Goal: Task Accomplishment & Management: Use online tool/utility

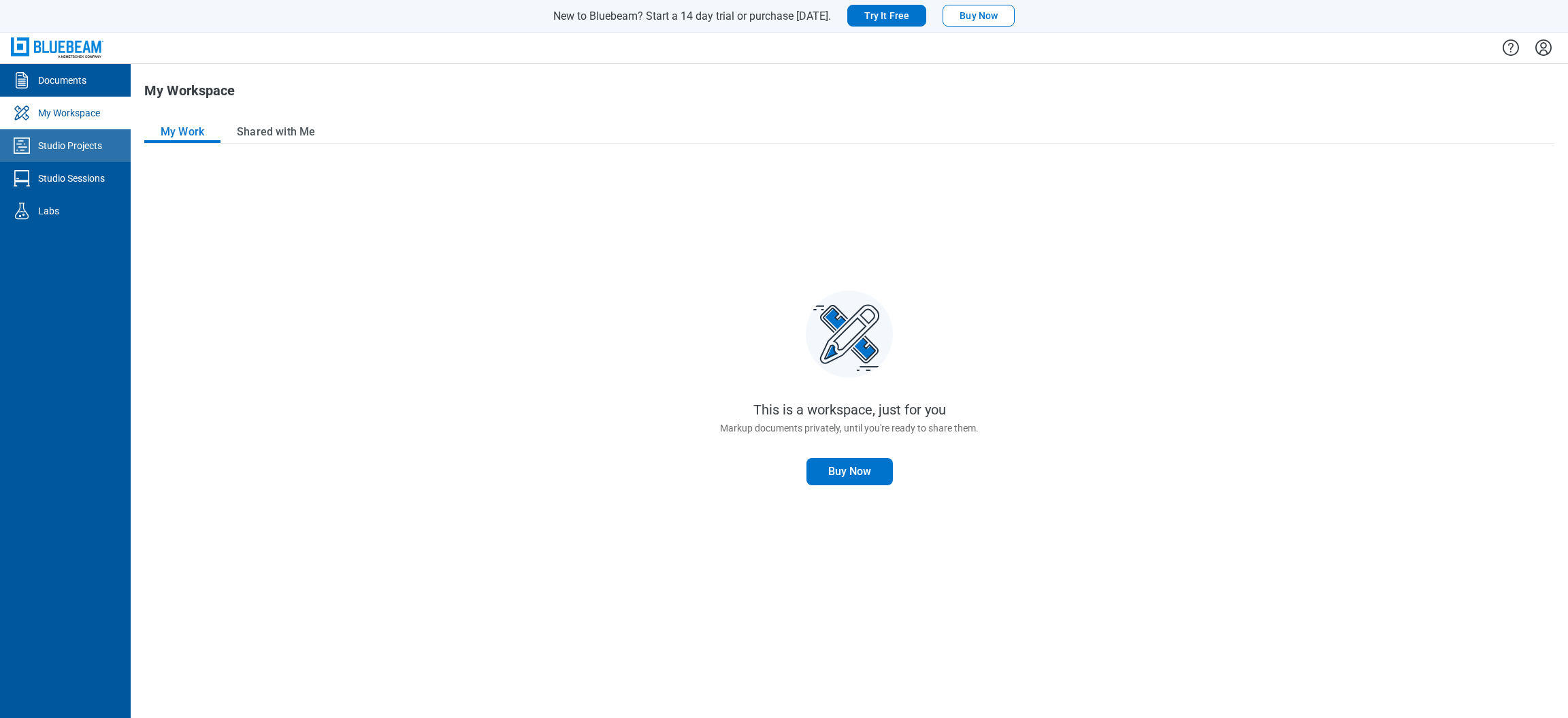
click at [74, 154] on link "Studio Projects" at bounding box center [65, 145] width 131 height 33
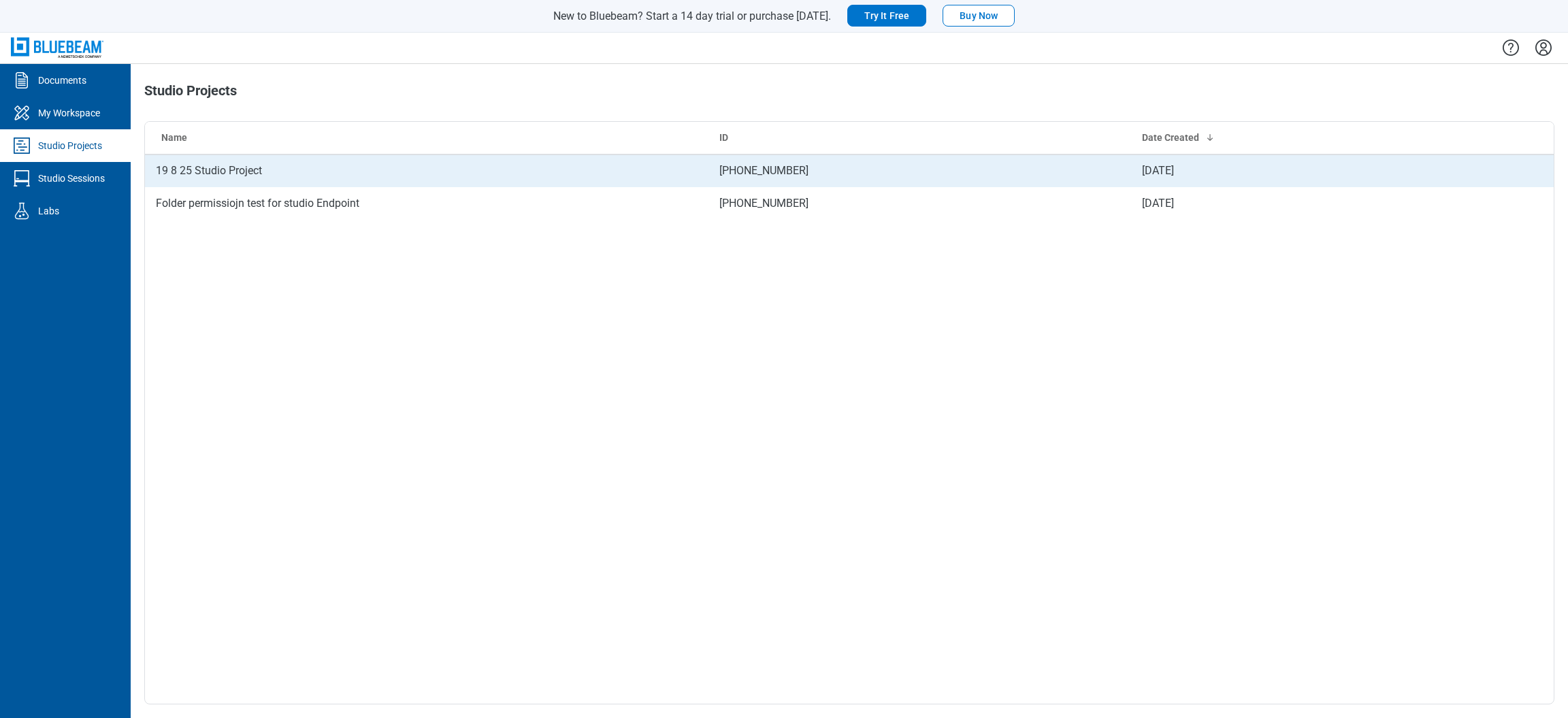
click at [248, 170] on td "19 8 25 Studio Project" at bounding box center [426, 170] width 564 height 33
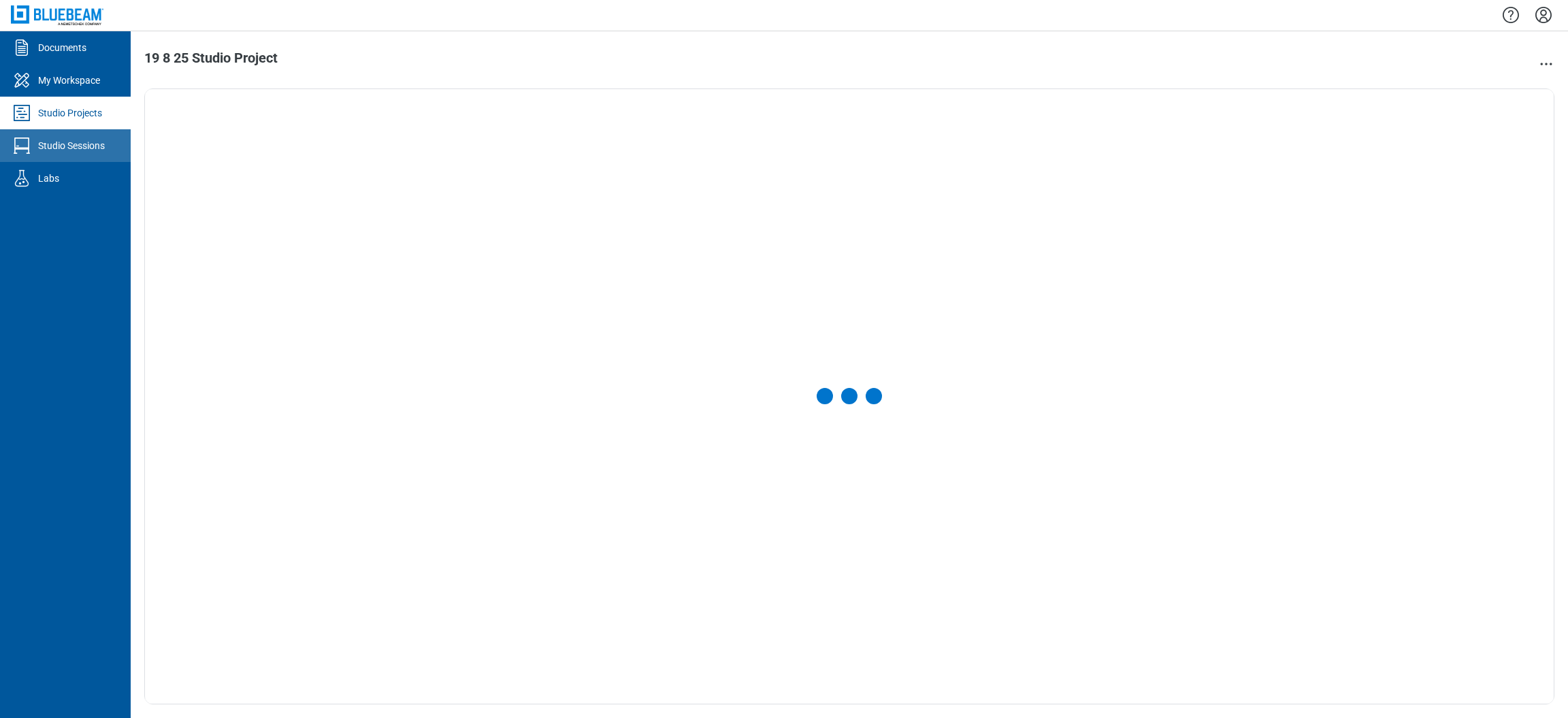
click at [83, 151] on div "Studio Sessions" at bounding box center [71, 145] width 67 height 13
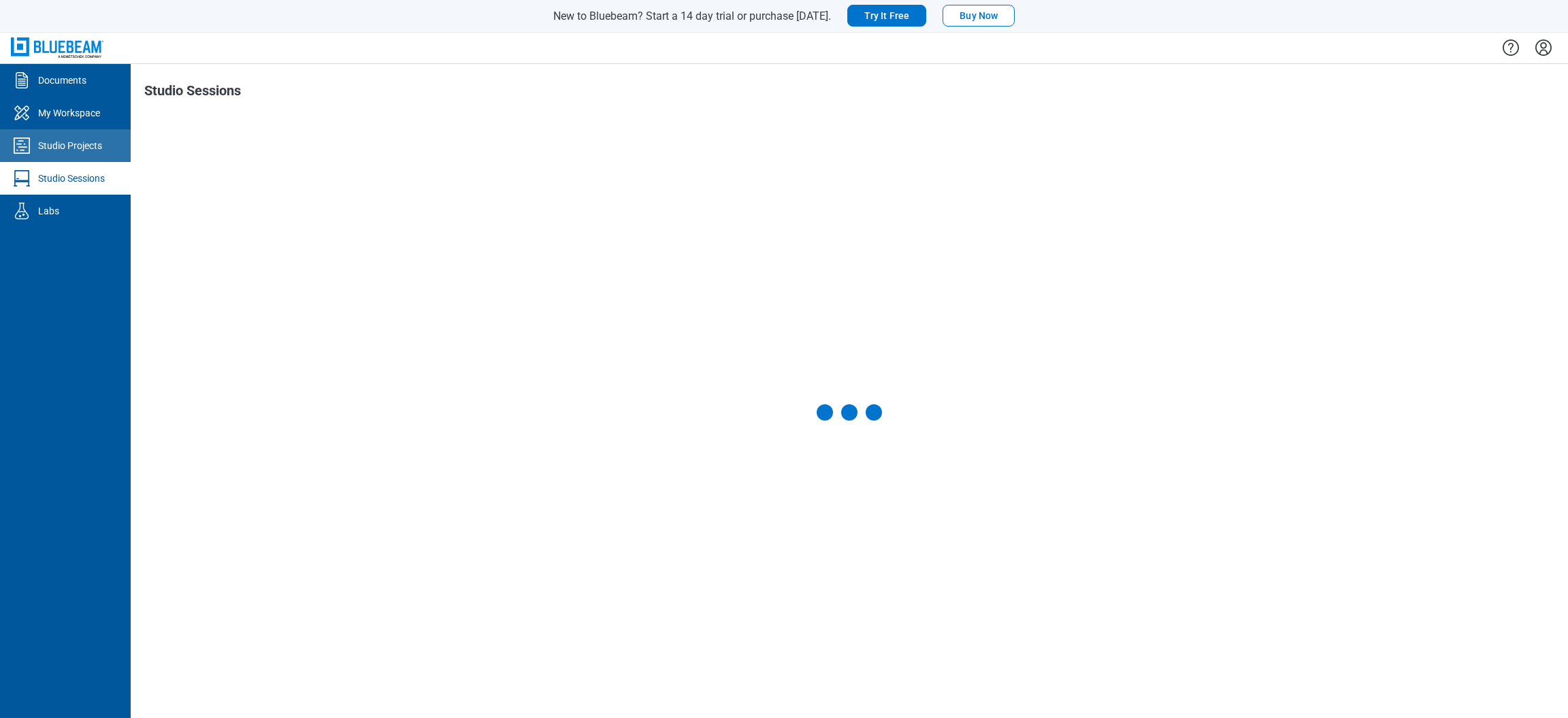
click at [82, 141] on div "Studio Projects" at bounding box center [70, 145] width 64 height 13
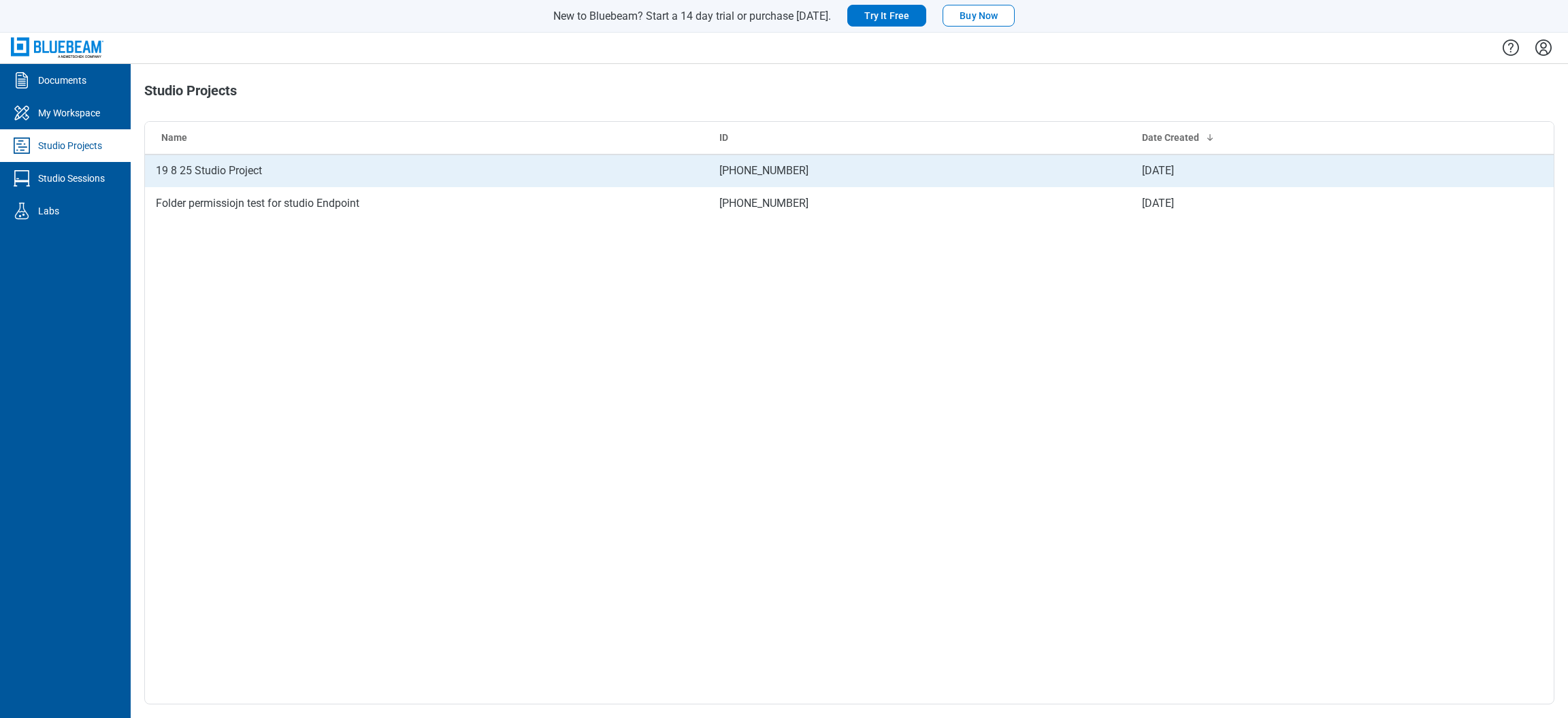
click at [312, 187] on td "19 8 25 Studio Project" at bounding box center [426, 170] width 564 height 33
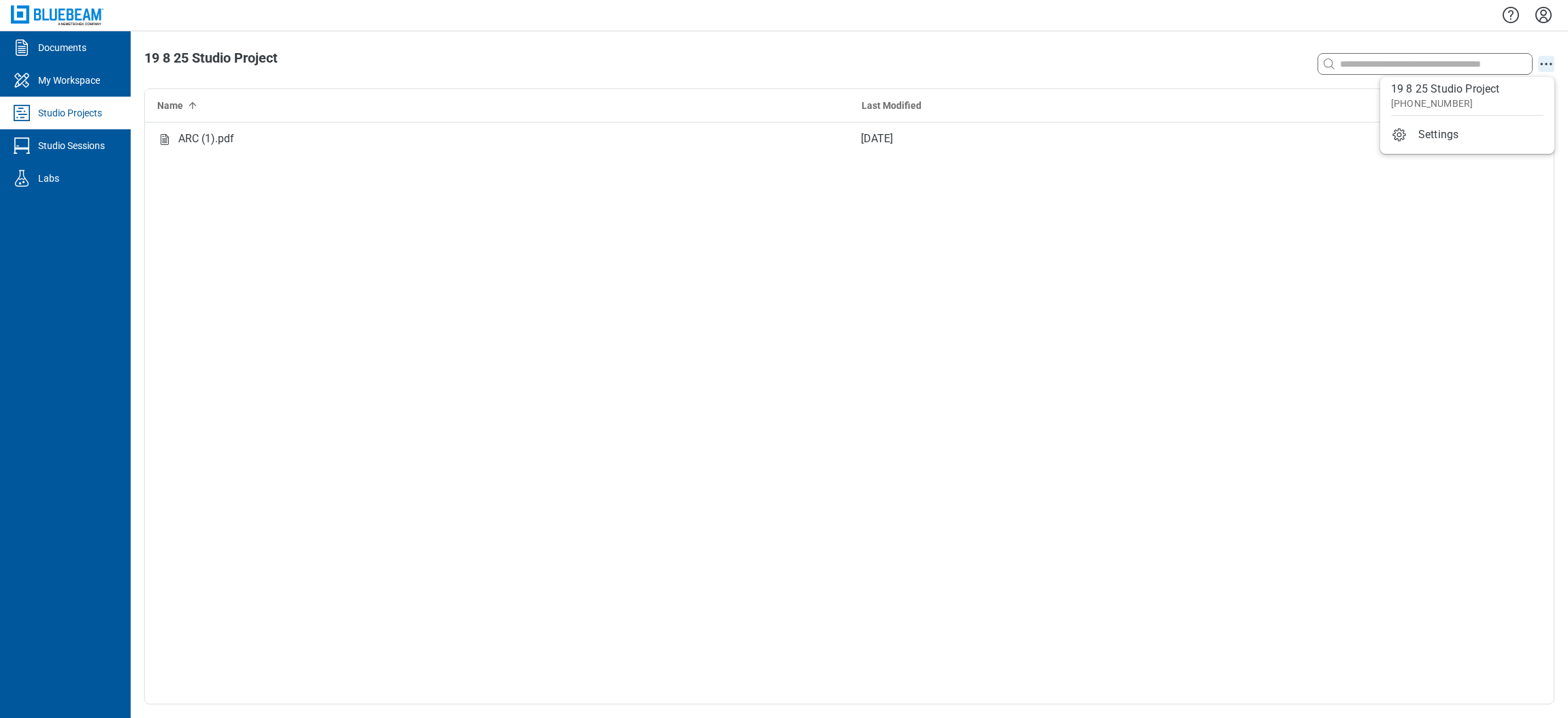
click at [1545, 70] on icon "action-menu" at bounding box center [1545, 63] width 16 height 16
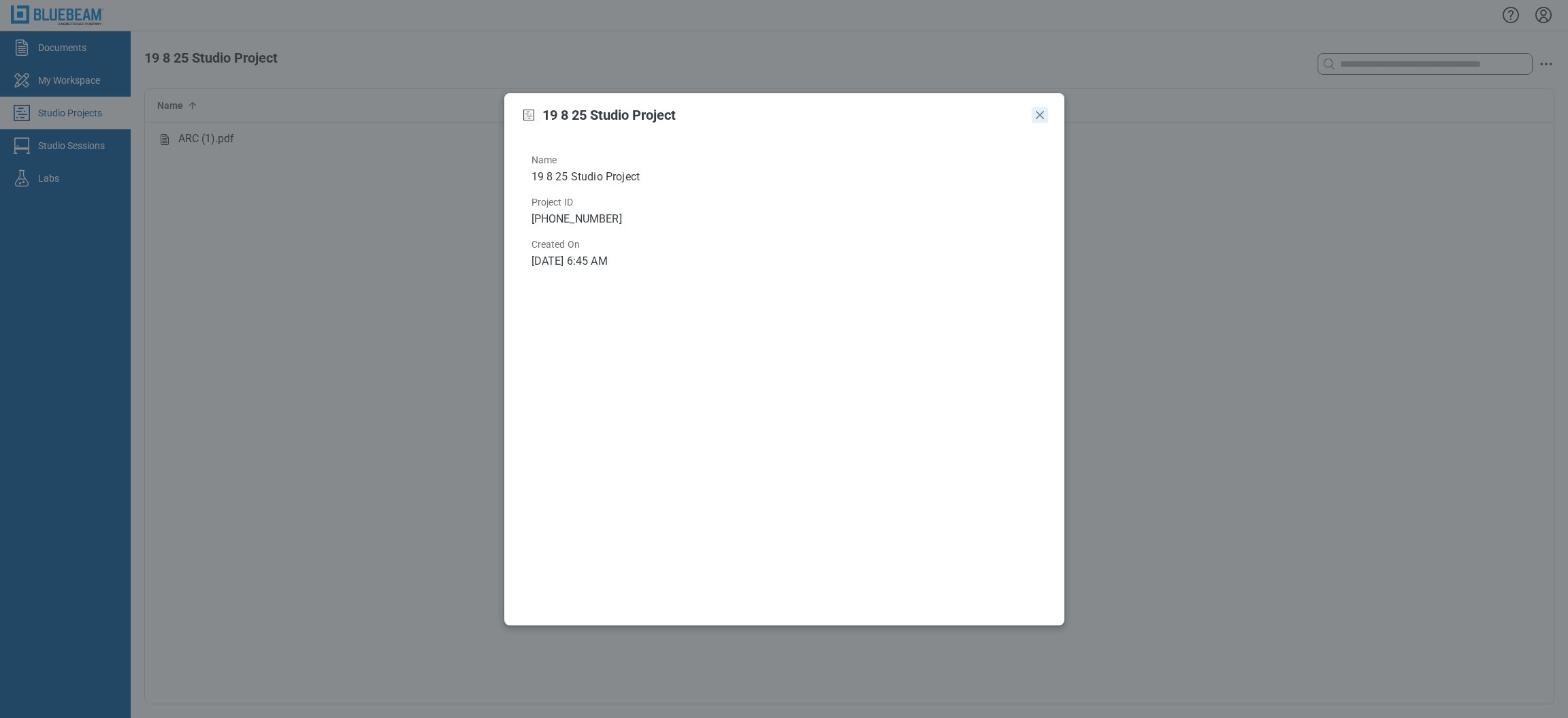
click at [1045, 114] on icon "Close" at bounding box center [1039, 114] width 16 height 16
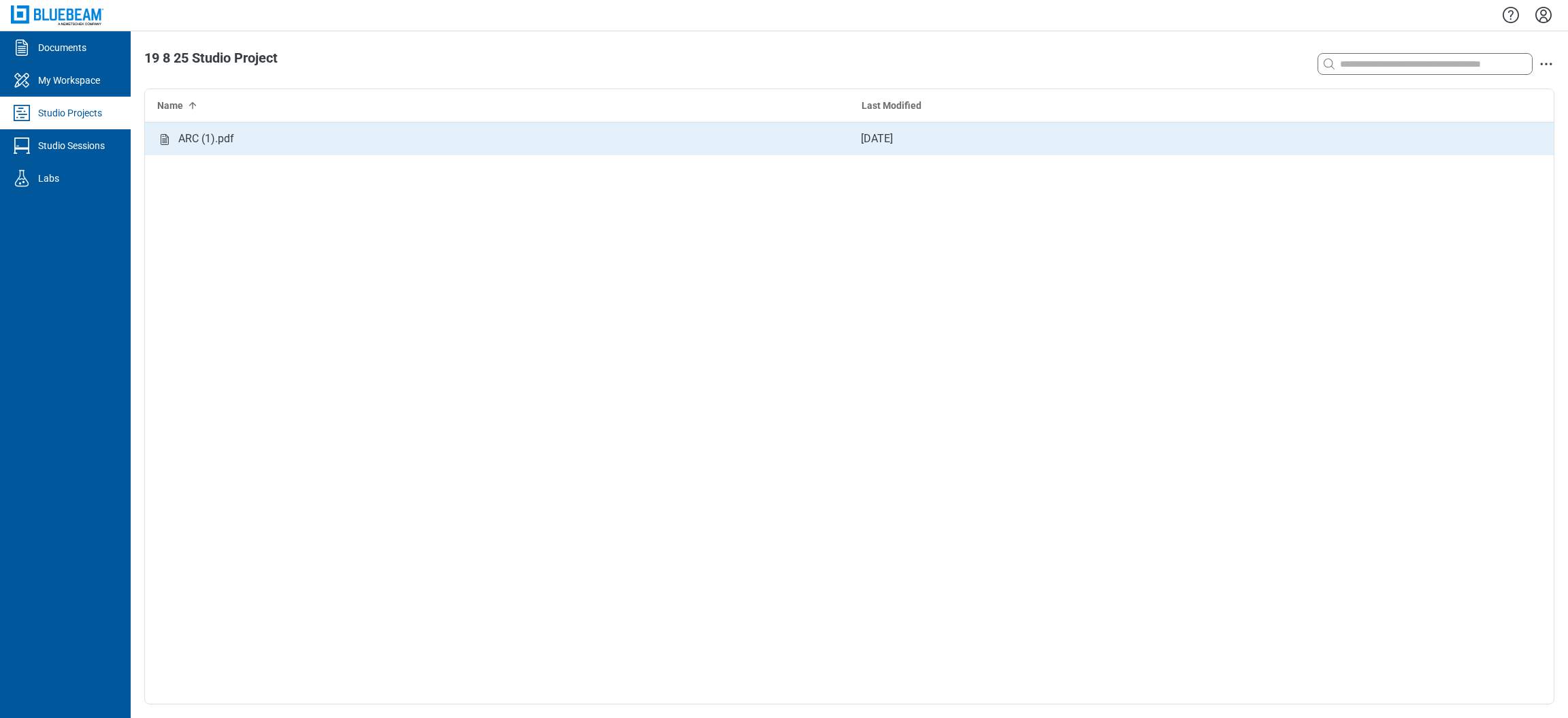
click at [846, 150] on div "ARC (1).pdf" at bounding box center [497, 138] width 704 height 33
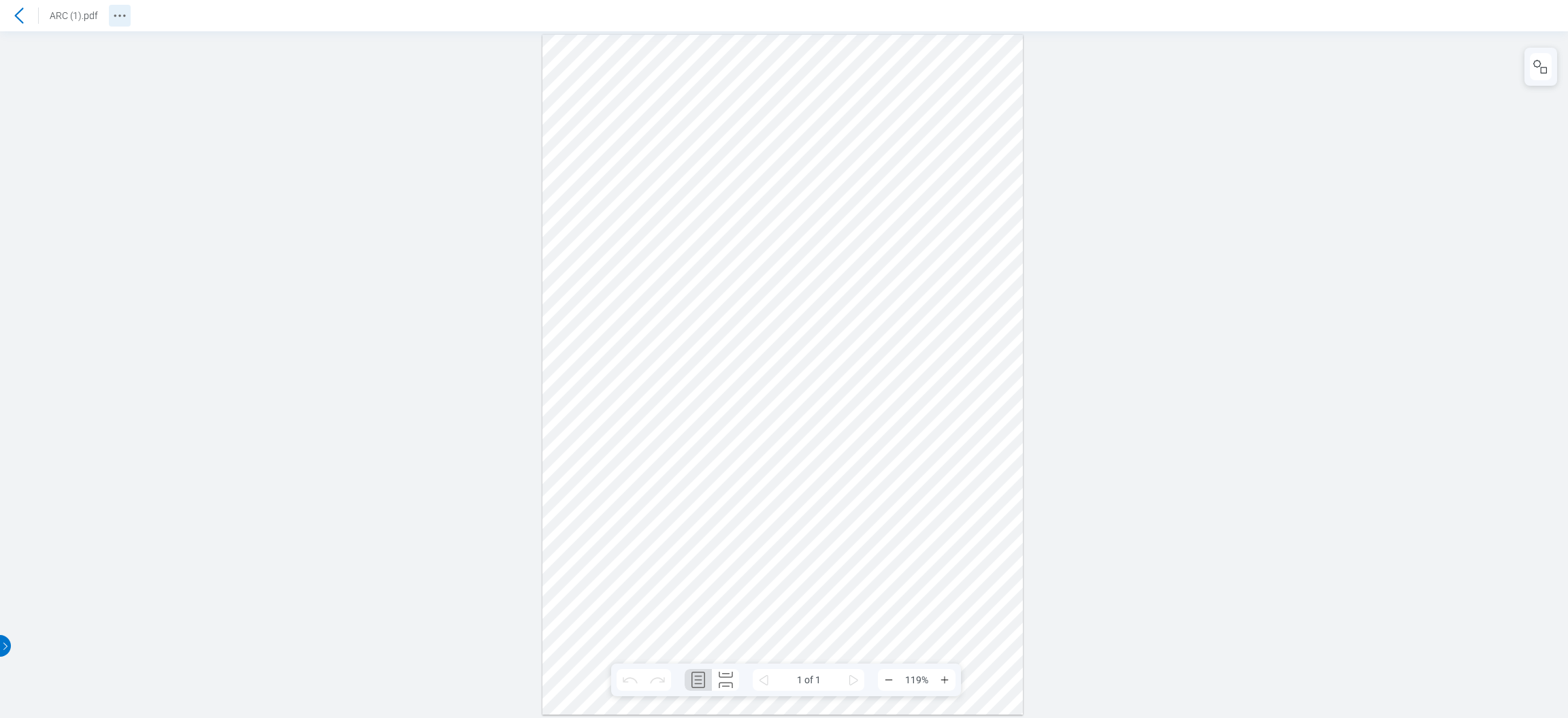
click at [118, 11] on icon "Revision History" at bounding box center [120, 15] width 16 height 16
click at [997, 166] on div at bounding box center [782, 374] width 480 height 680
click at [1530, 11] on header "ARC (1).pdf" at bounding box center [784, 15] width 1568 height 31
click at [1162, 158] on div at bounding box center [784, 374] width 1568 height 686
click at [118, 19] on icon "Revision History" at bounding box center [120, 15] width 16 height 16
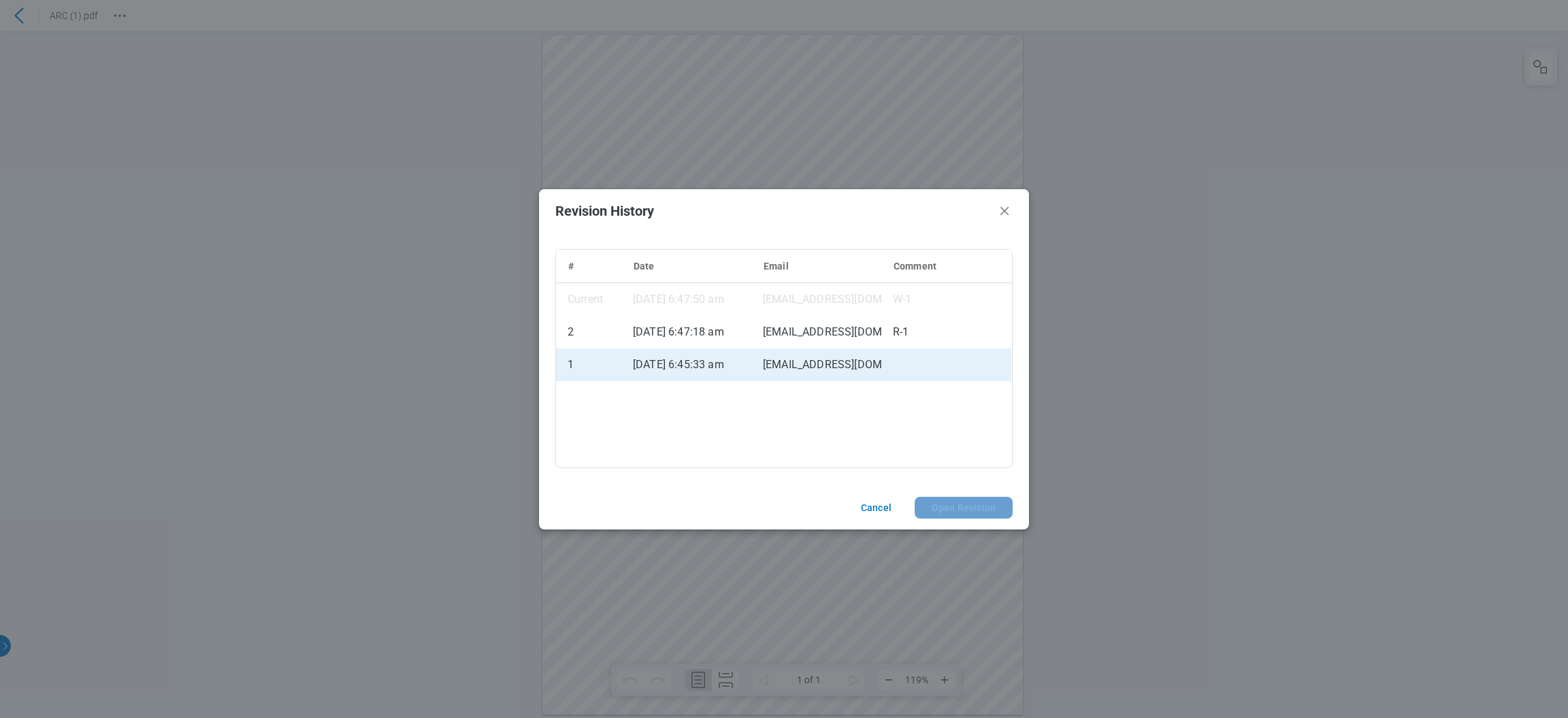
click at [698, 370] on div "[DATE] 6:45:33 am" at bounding box center [686, 364] width 130 height 33
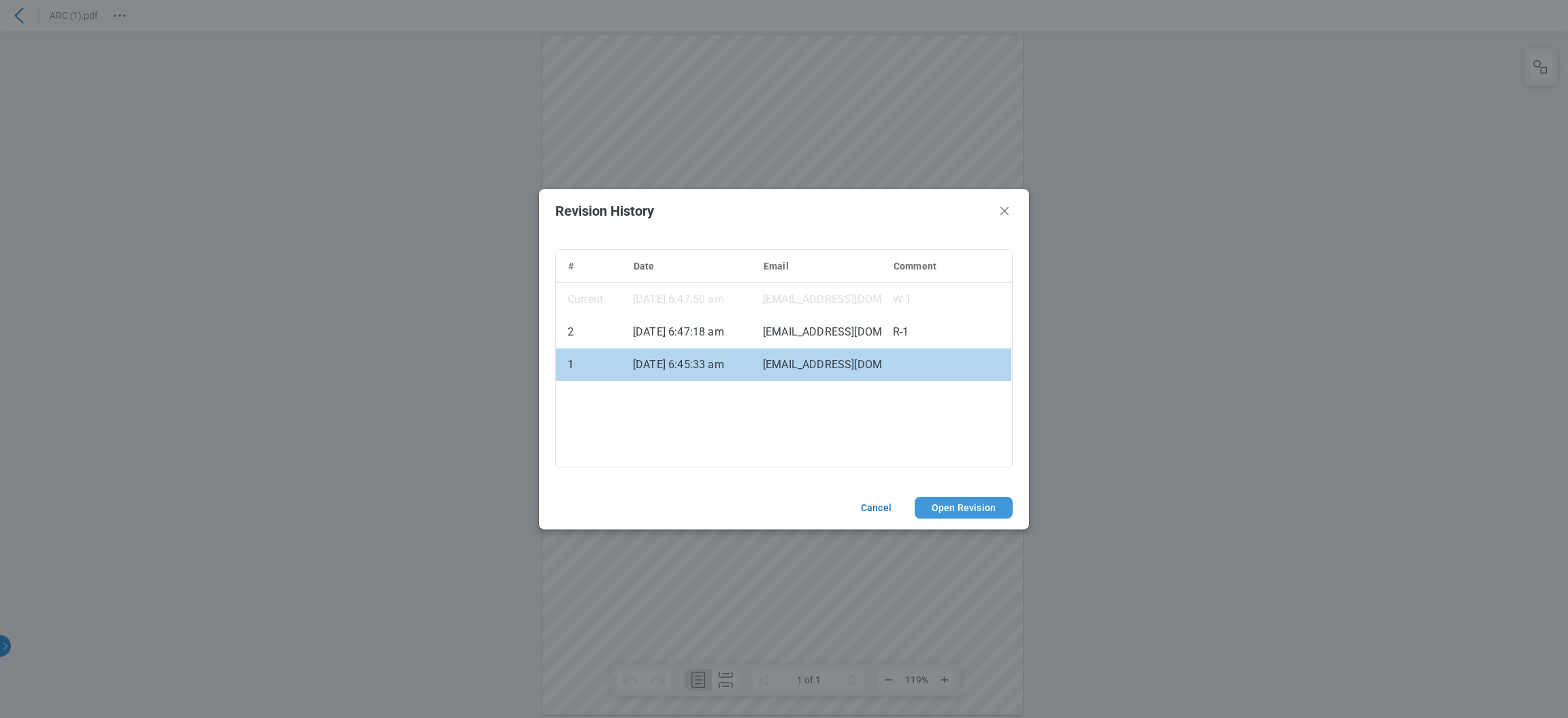
click at [961, 504] on button "Open Revision" at bounding box center [964, 507] width 98 height 22
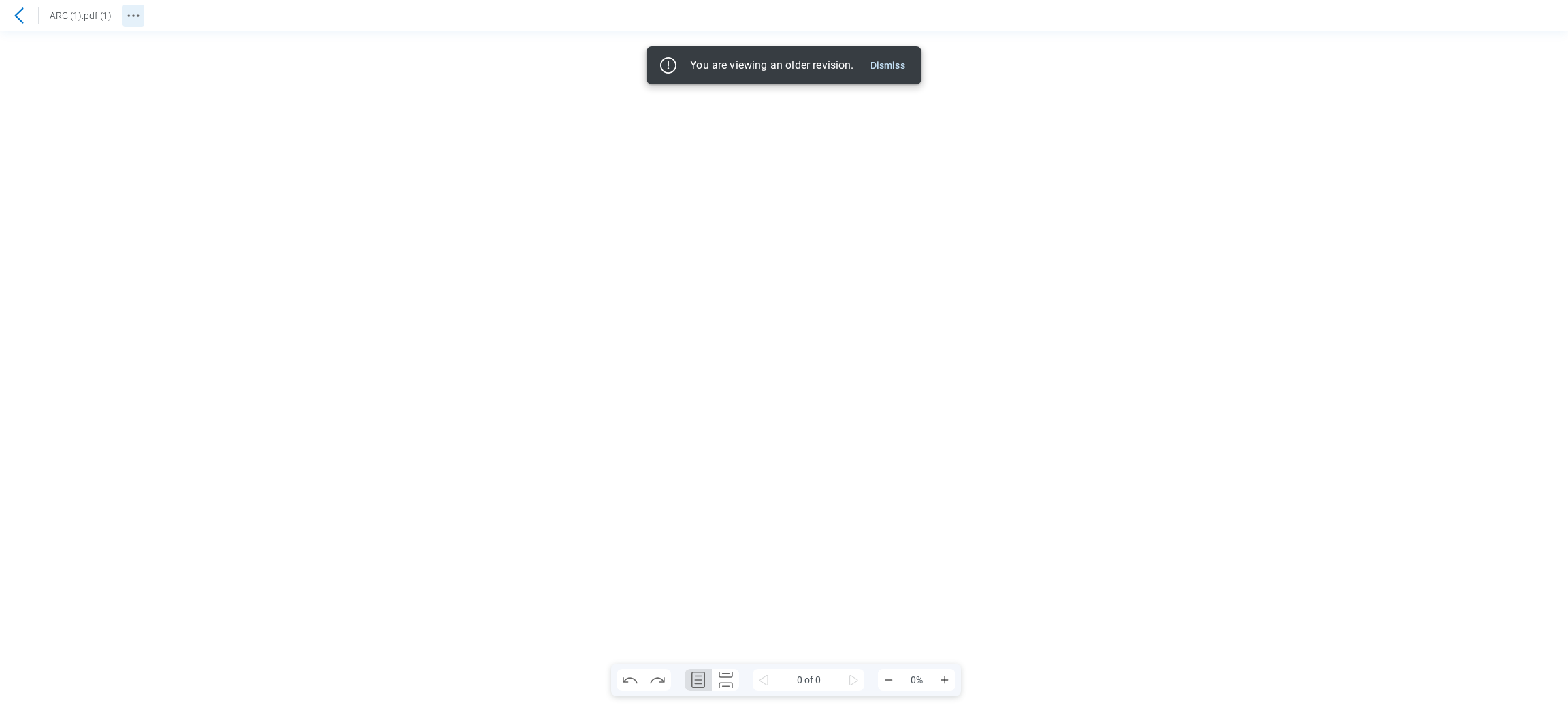
click at [126, 19] on icon "Revision History" at bounding box center [133, 15] width 16 height 16
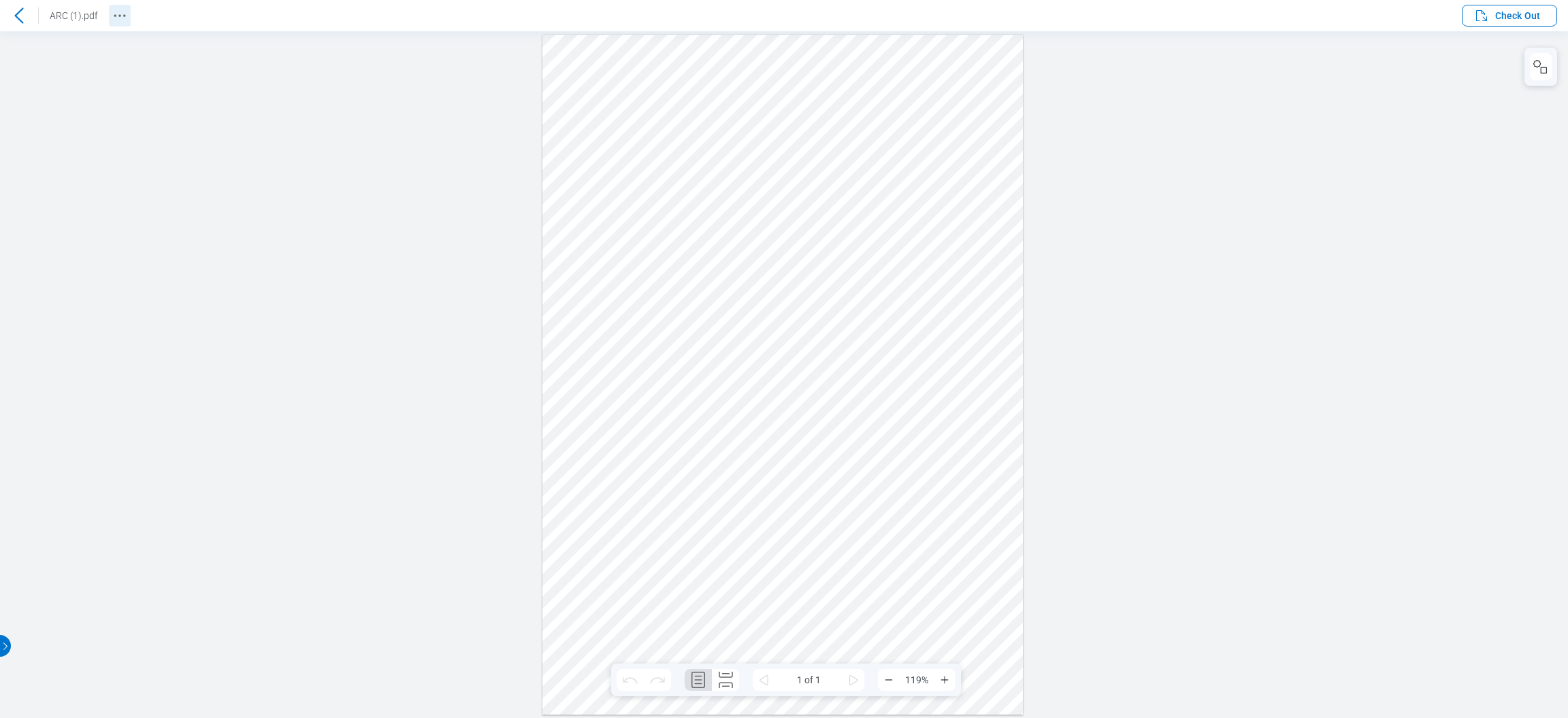
click at [112, 17] on icon "Revision History" at bounding box center [120, 15] width 16 height 16
click at [1514, 25] on button "Check Out" at bounding box center [1509, 15] width 95 height 22
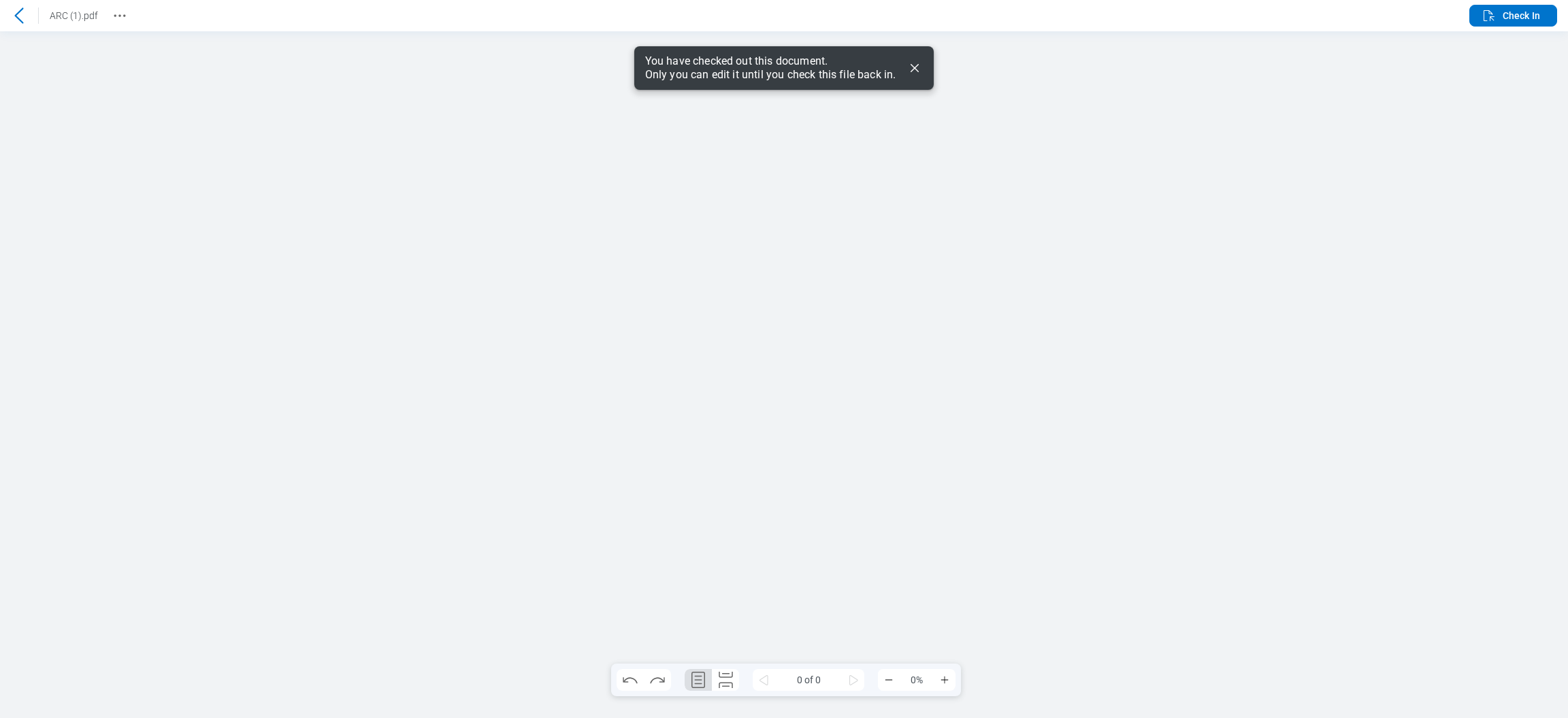
click at [109, 19] on div "ARC (1).pdf" at bounding box center [65, 15] width 131 height 22
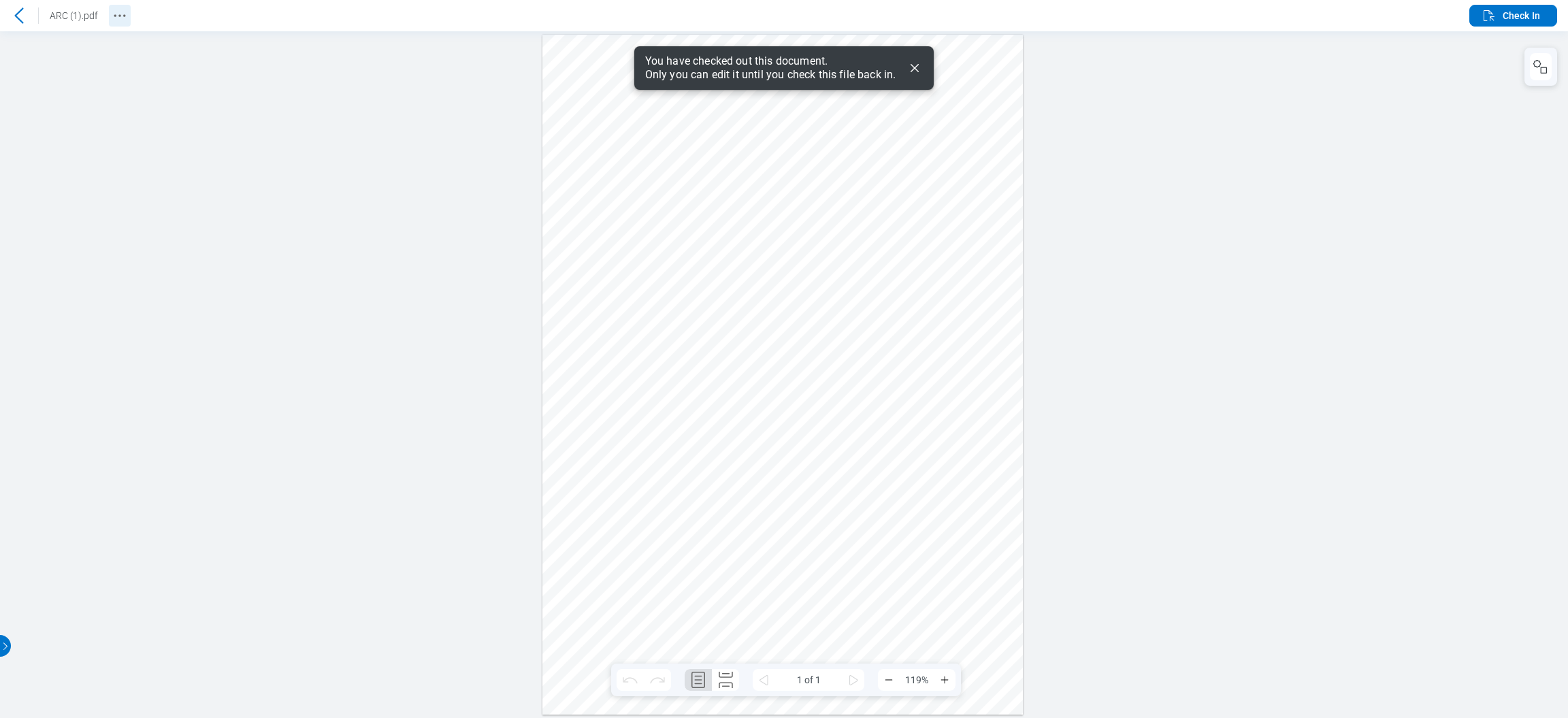
click at [129, 11] on button "Revision History" at bounding box center [120, 15] width 22 height 22
click at [1507, 21] on span "Check In" at bounding box center [1521, 15] width 38 height 13
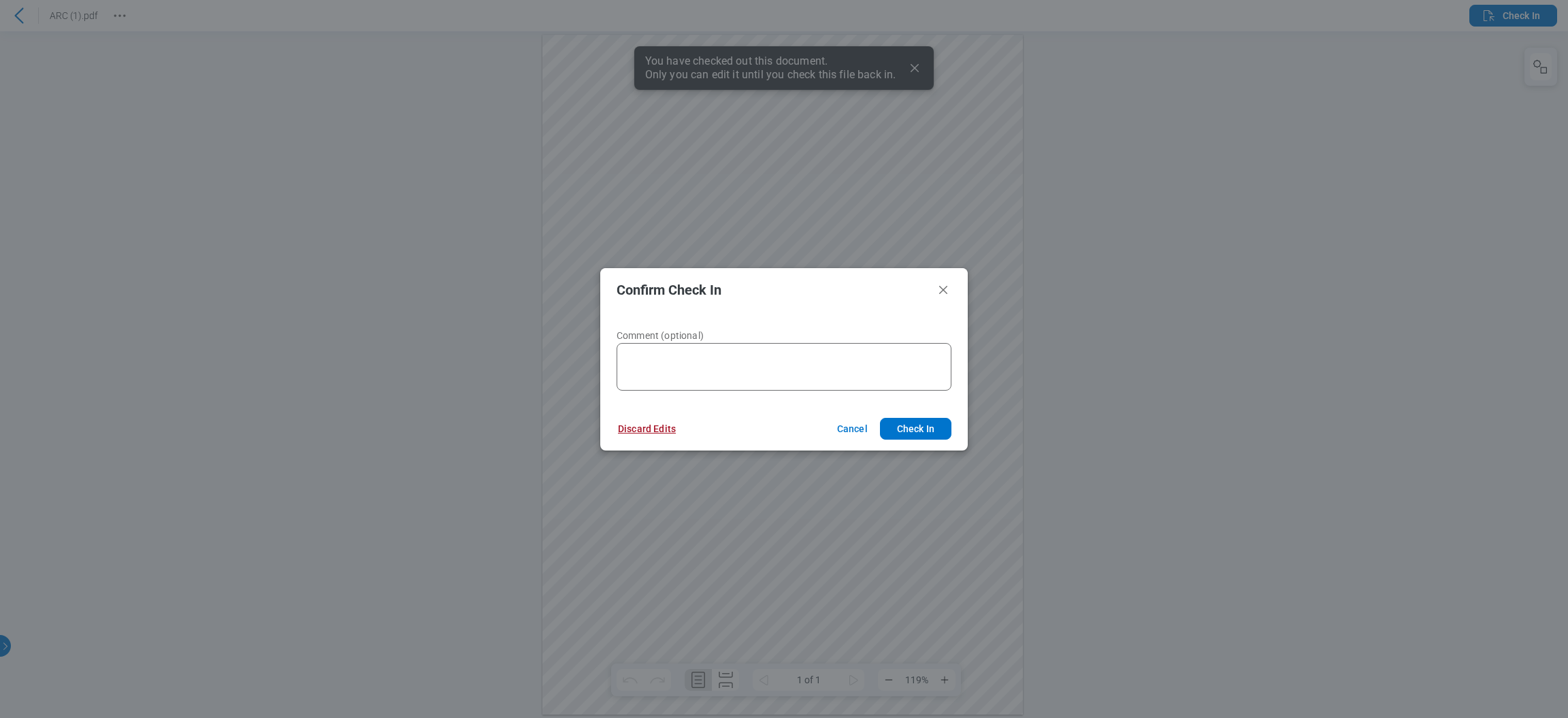
click at [625, 430] on button "Discard Edits" at bounding box center [647, 428] width 90 height 22
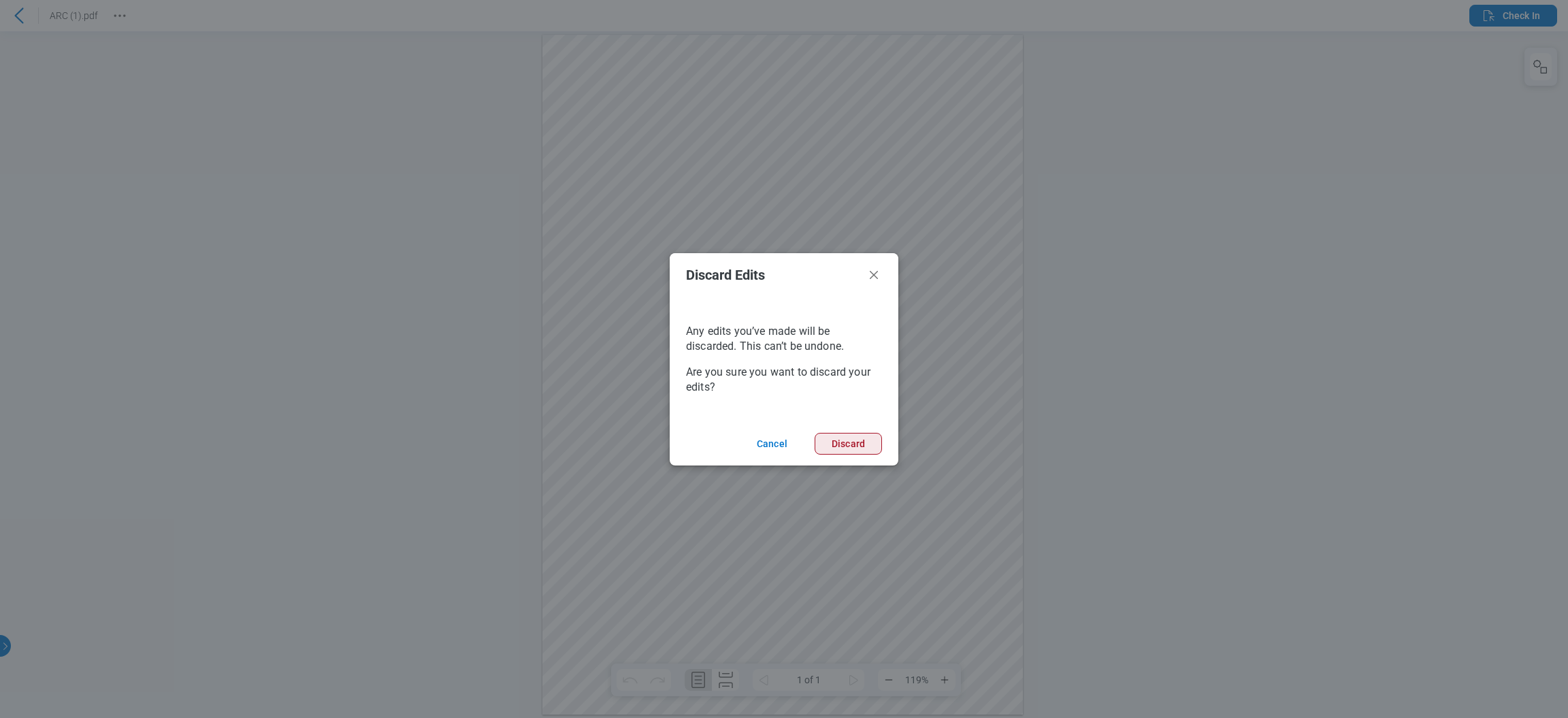
click at [840, 446] on button "Discard" at bounding box center [848, 443] width 68 height 22
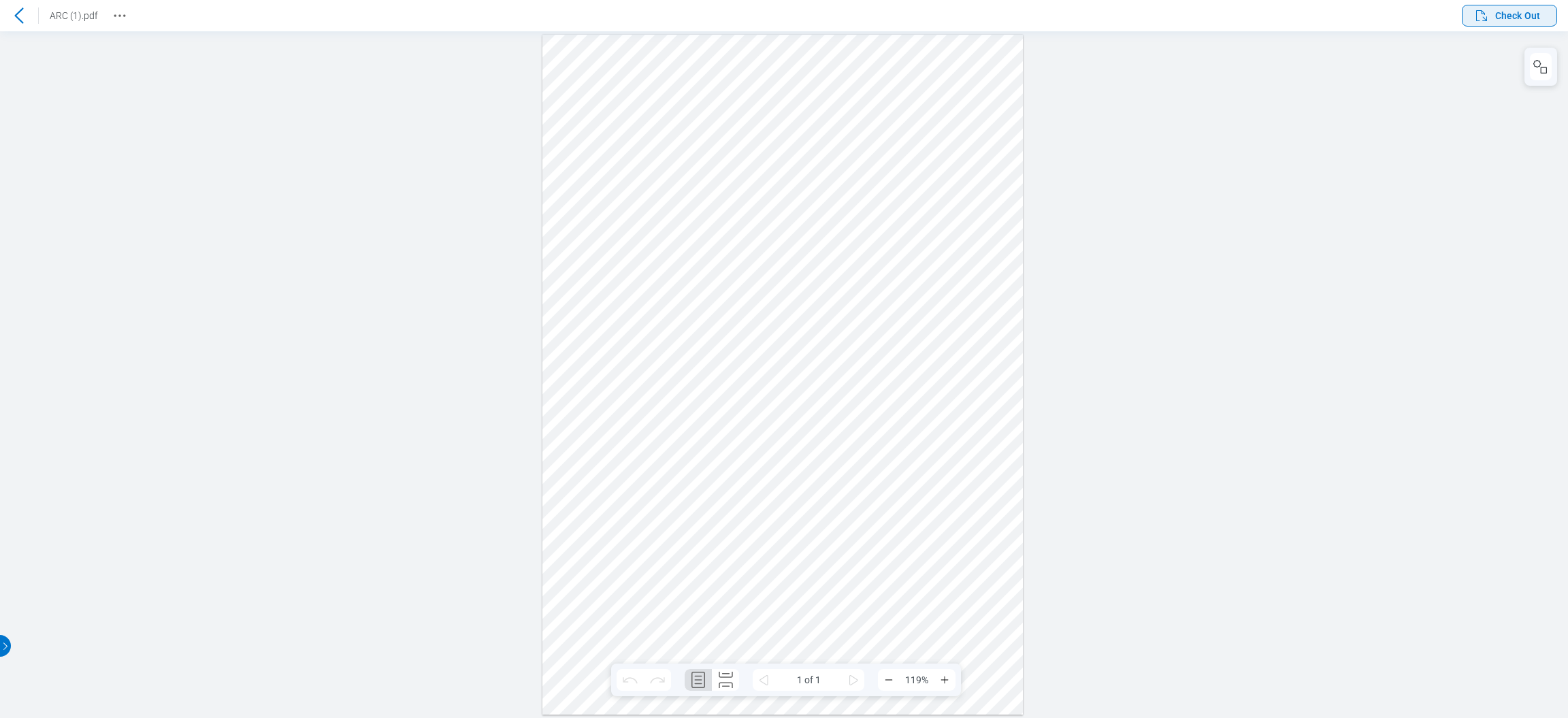
click at [1482, 18] on icon "button" at bounding box center [1480, 15] width 16 height 16
click at [1491, 16] on icon "button" at bounding box center [1489, 16] width 11 height 11
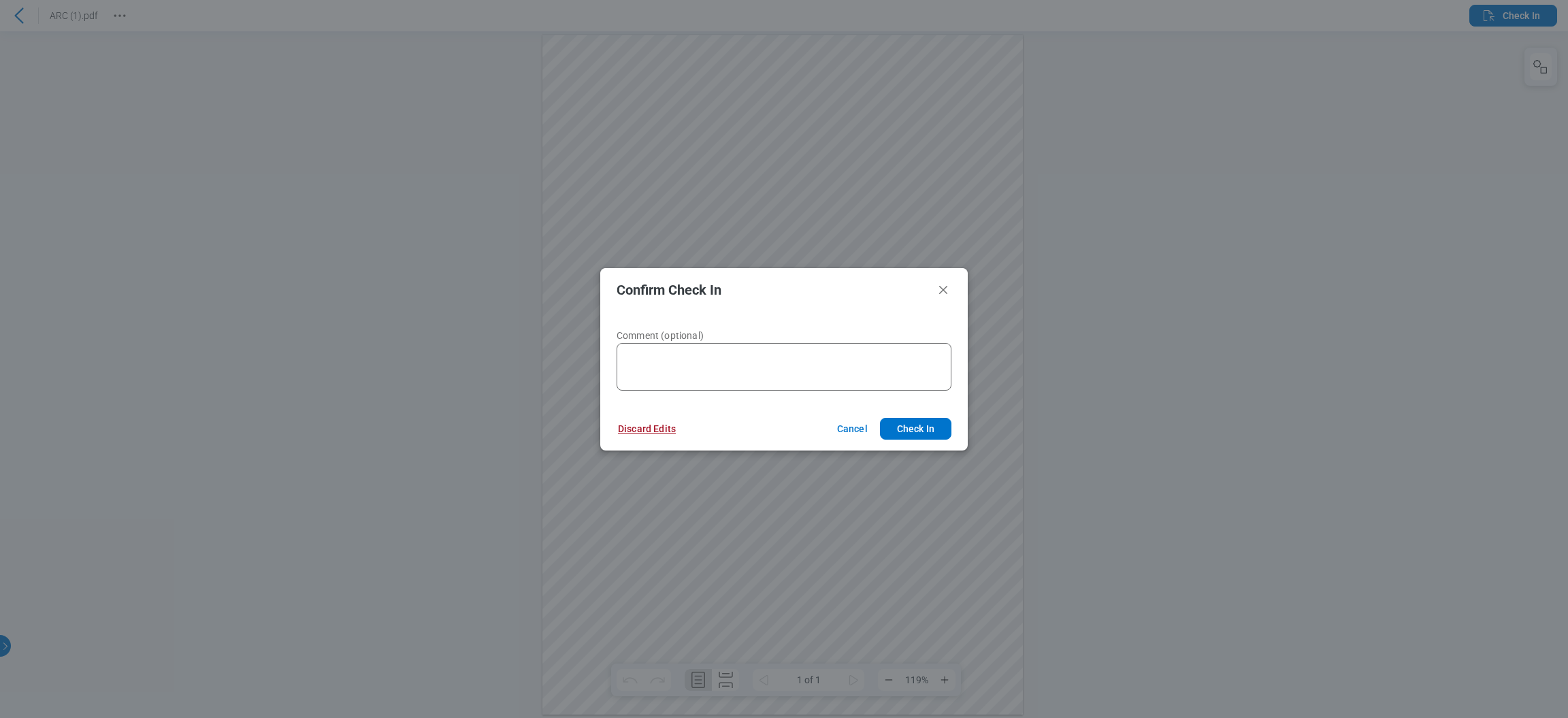
click at [661, 436] on button "Discard Edits" at bounding box center [647, 428] width 90 height 22
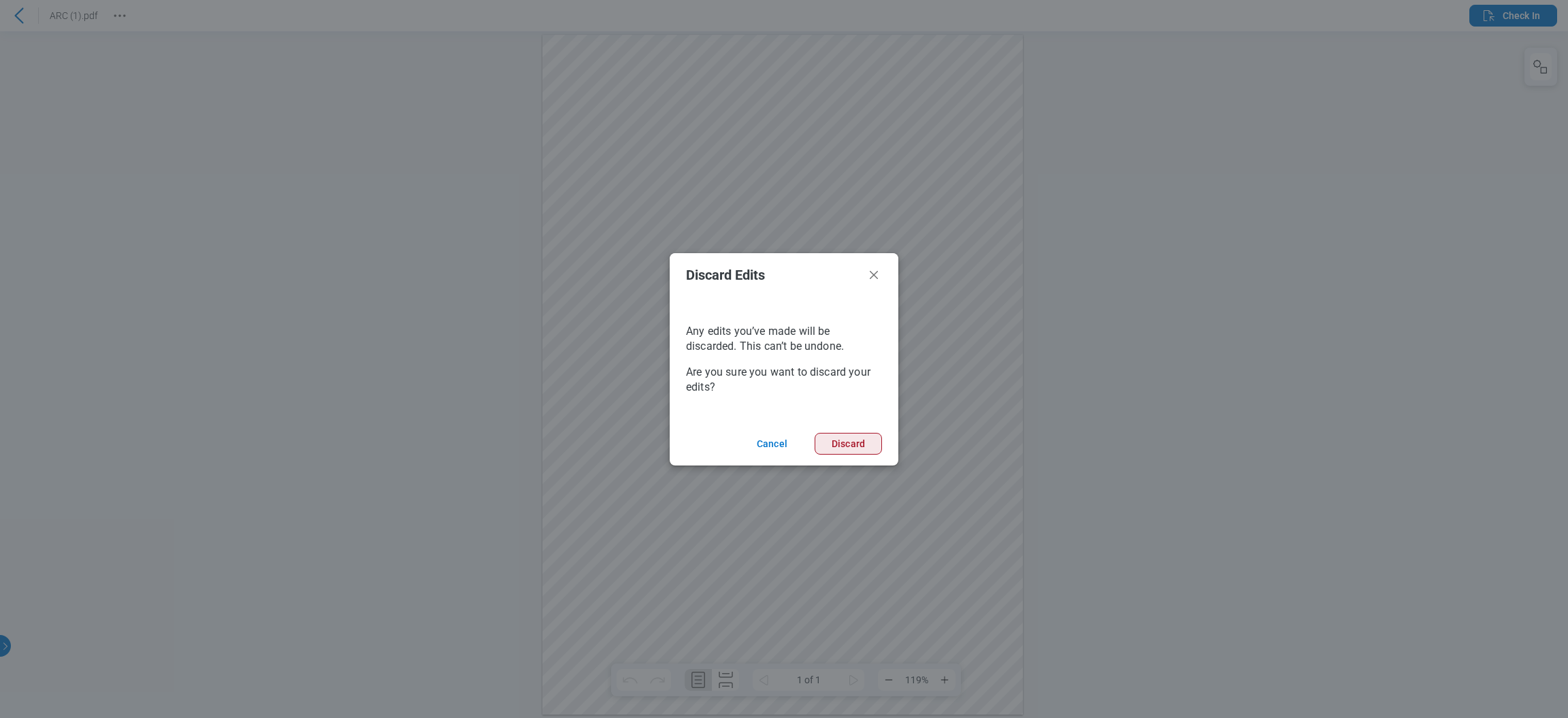
click at [829, 438] on button "Discard" at bounding box center [848, 443] width 68 height 22
